Goal: Task Accomplishment & Management: Manage account settings

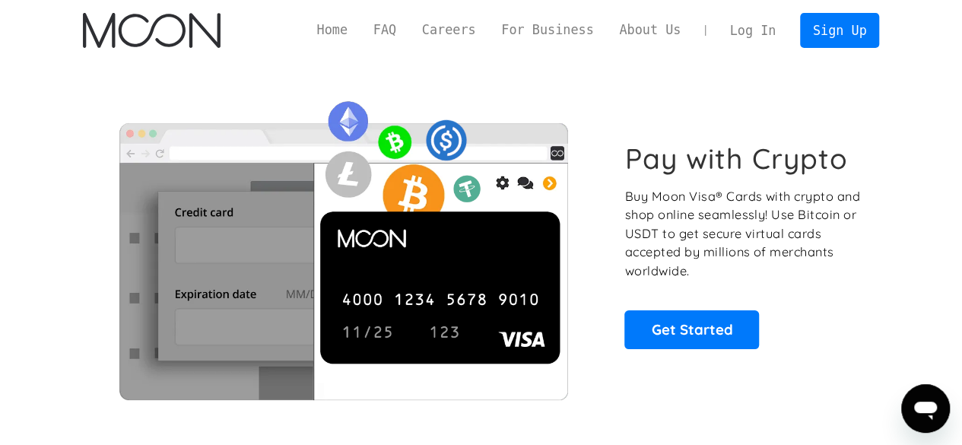
click at [750, 27] on link "Log In" at bounding box center [753, 30] width 72 height 33
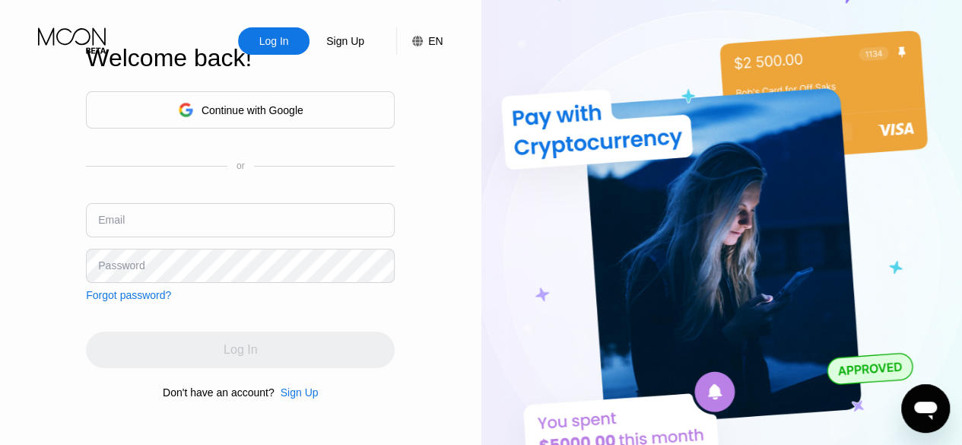
type input "[EMAIL_ADDRESS][DOMAIN_NAME]"
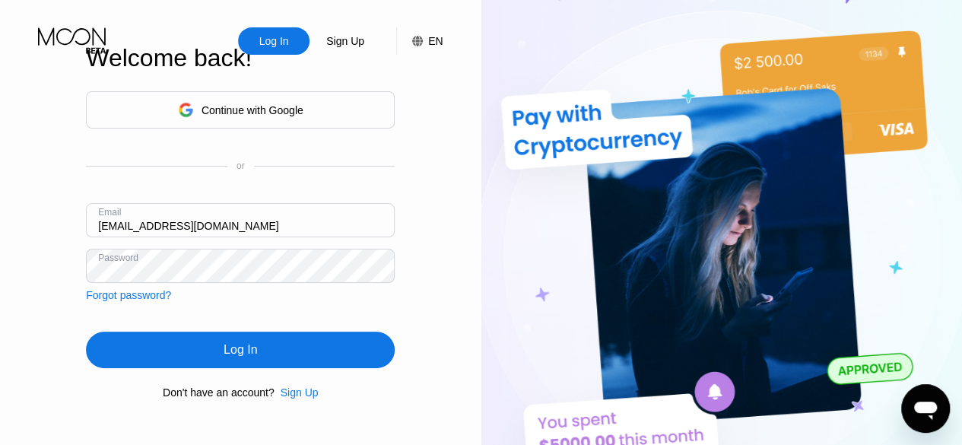
click at [266, 218] on input "kpachota@gmail.com" at bounding box center [240, 220] width 309 height 34
click at [278, 360] on div "Log In" at bounding box center [240, 350] width 309 height 37
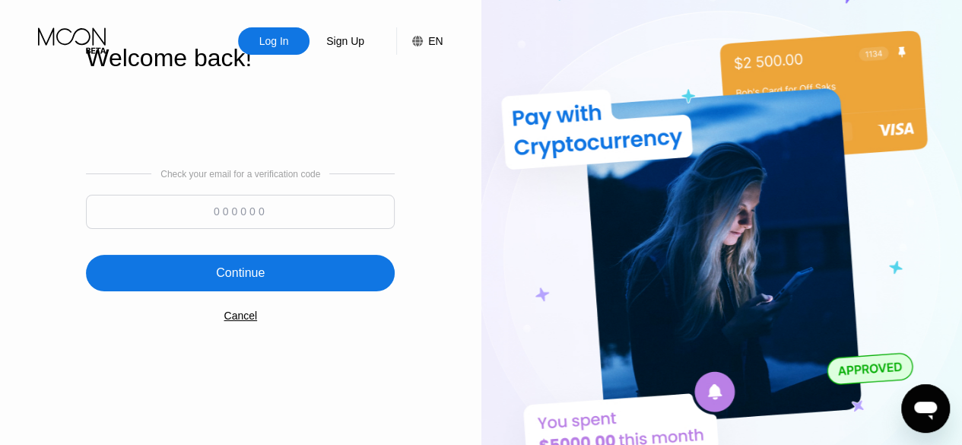
click at [328, 204] on input at bounding box center [240, 212] width 309 height 34
paste input "971419"
type input "971419"
click at [292, 269] on div "Continue" at bounding box center [240, 273] width 309 height 37
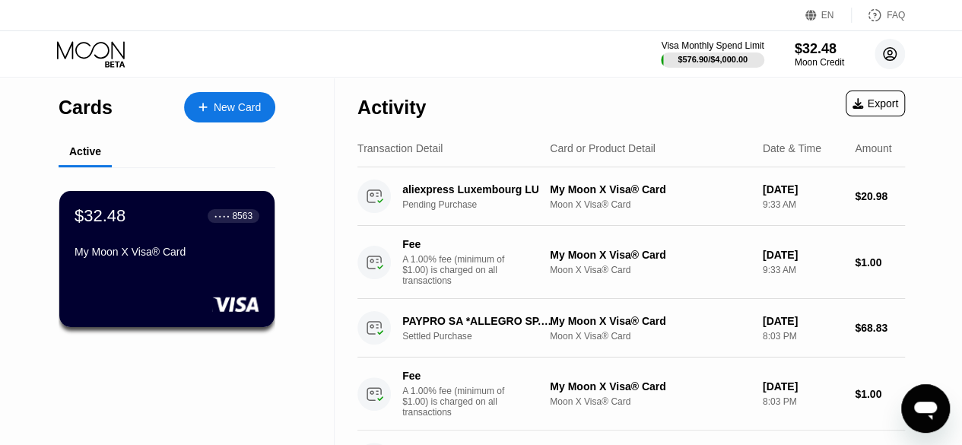
click at [888, 49] on circle at bounding box center [890, 54] width 30 height 30
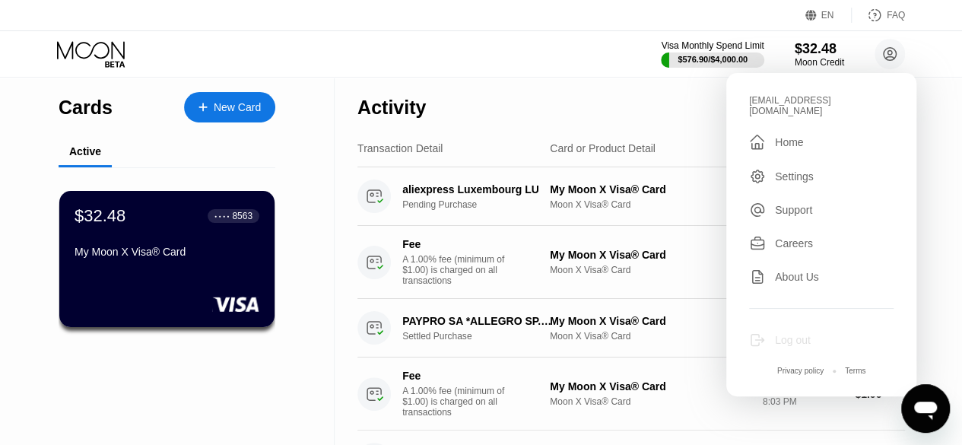
click at [791, 334] on div "Log out" at bounding box center [793, 340] width 36 height 12
